Goal: Task Accomplishment & Management: Manage account settings

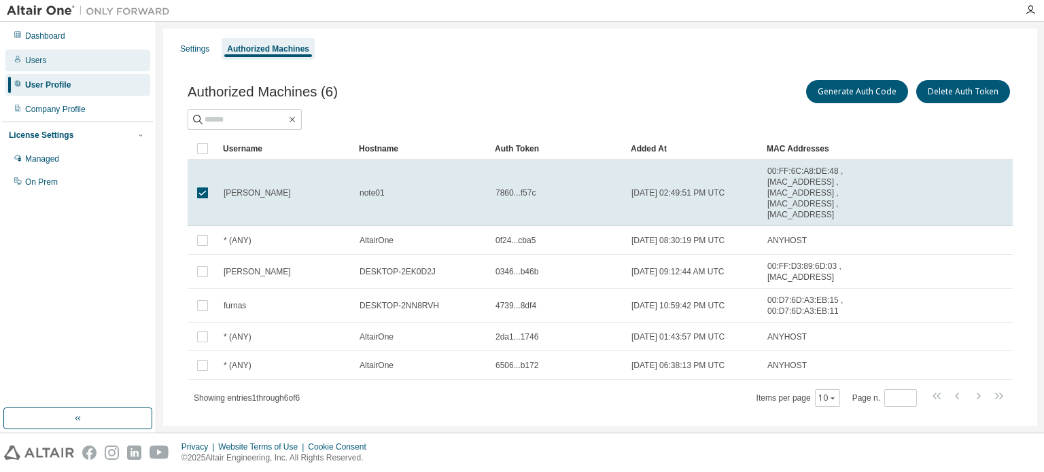
click at [42, 57] on div "Users" at bounding box center [35, 60] width 21 height 11
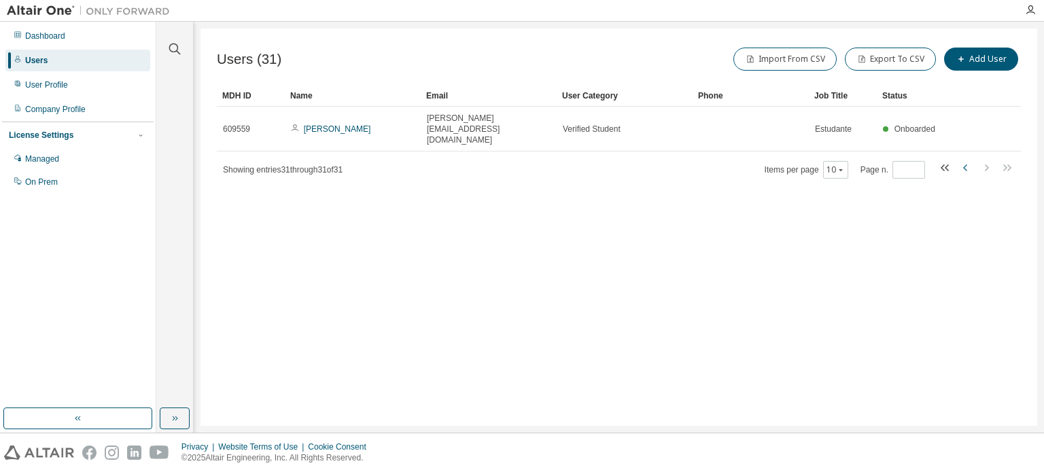
click at [963, 164] on icon "button" at bounding box center [965, 167] width 4 height 7
type input "*"
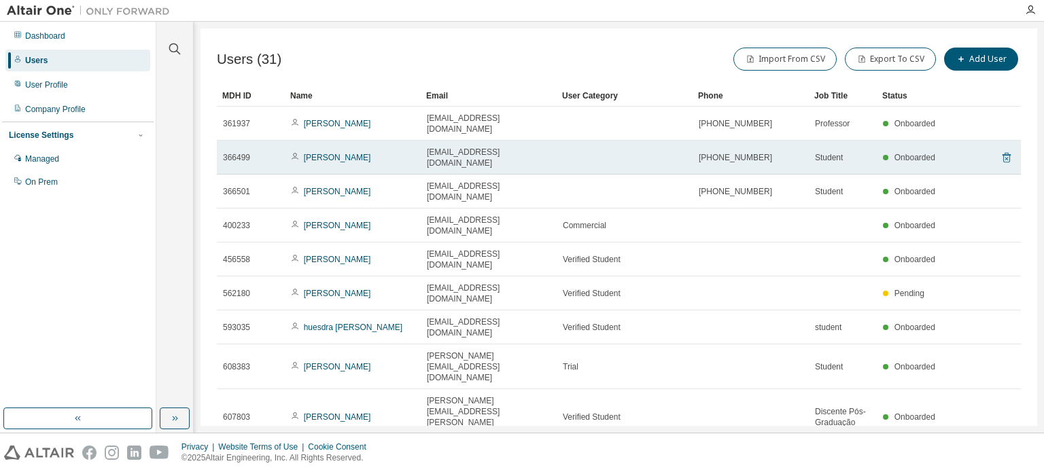
click at [1006, 149] on icon at bounding box center [1006, 157] width 12 height 16
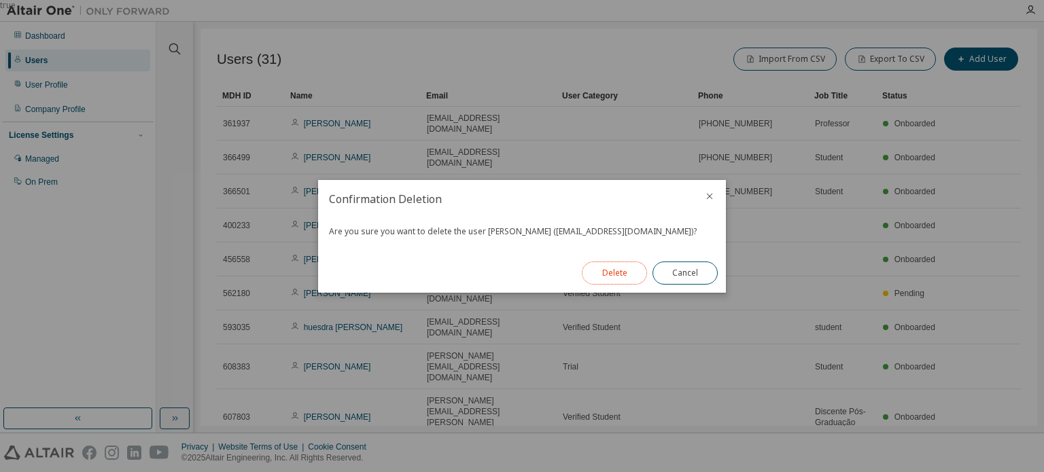
click at [620, 277] on button "Delete" at bounding box center [614, 273] width 65 height 23
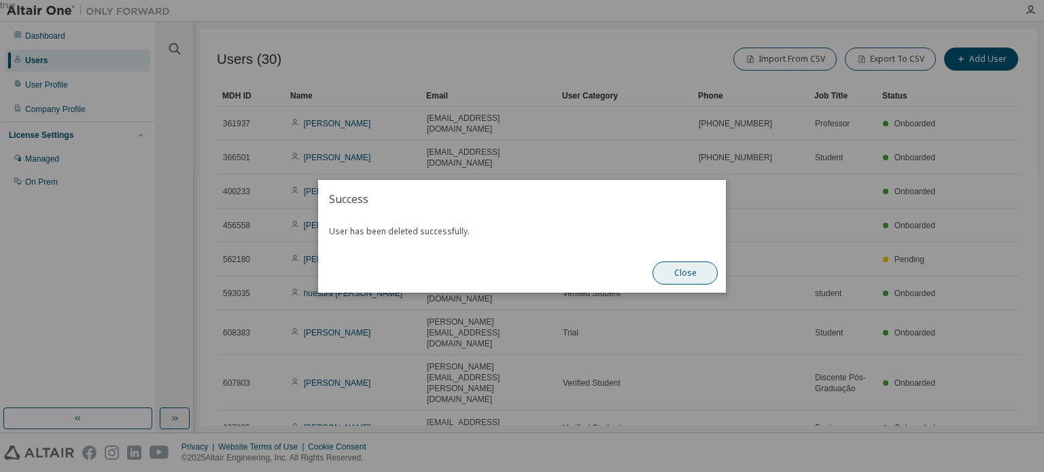
click at [679, 270] on button "Close" at bounding box center [684, 273] width 65 height 23
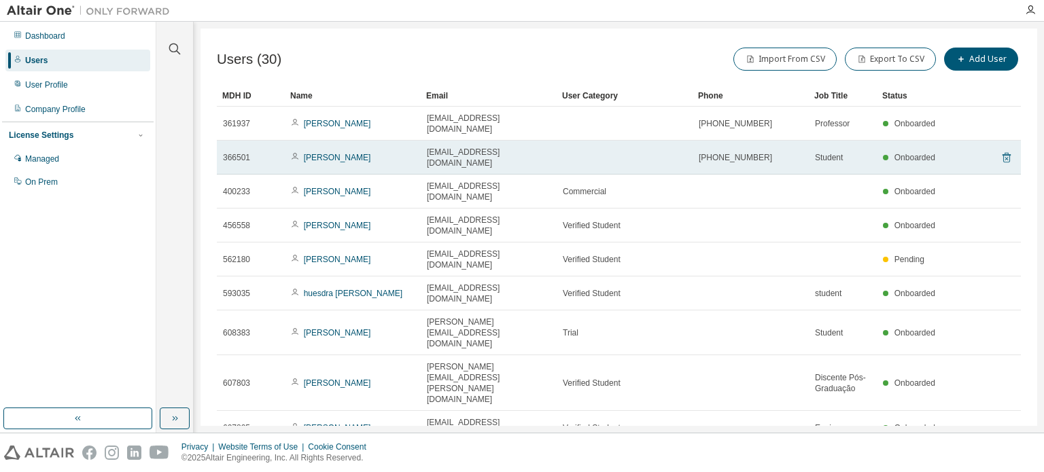
click at [1006, 149] on icon at bounding box center [1006, 157] width 12 height 16
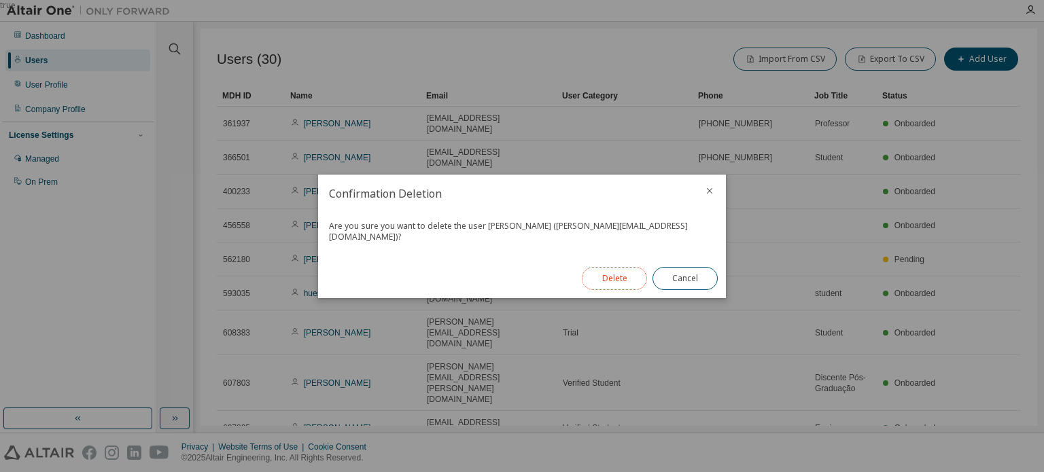
click at [627, 271] on button "Delete" at bounding box center [614, 278] width 65 height 23
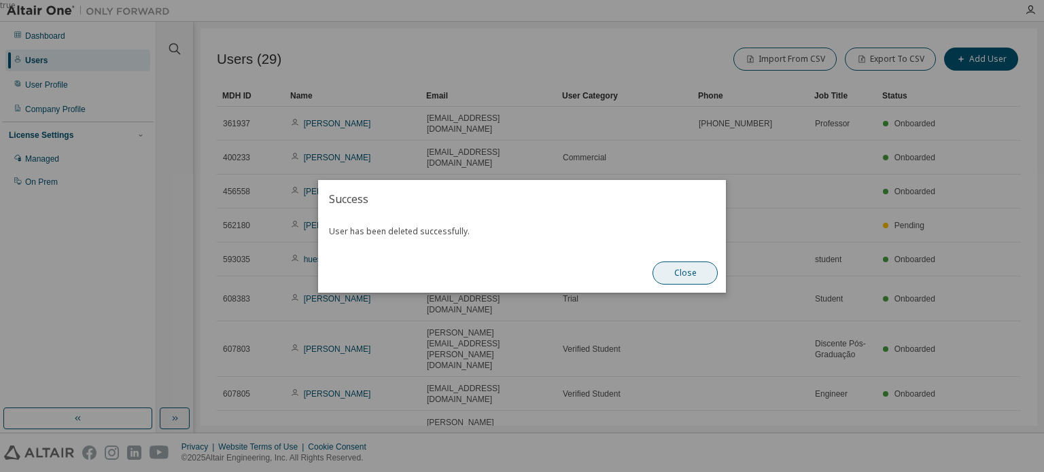
click at [683, 272] on button "Close" at bounding box center [684, 273] width 65 height 23
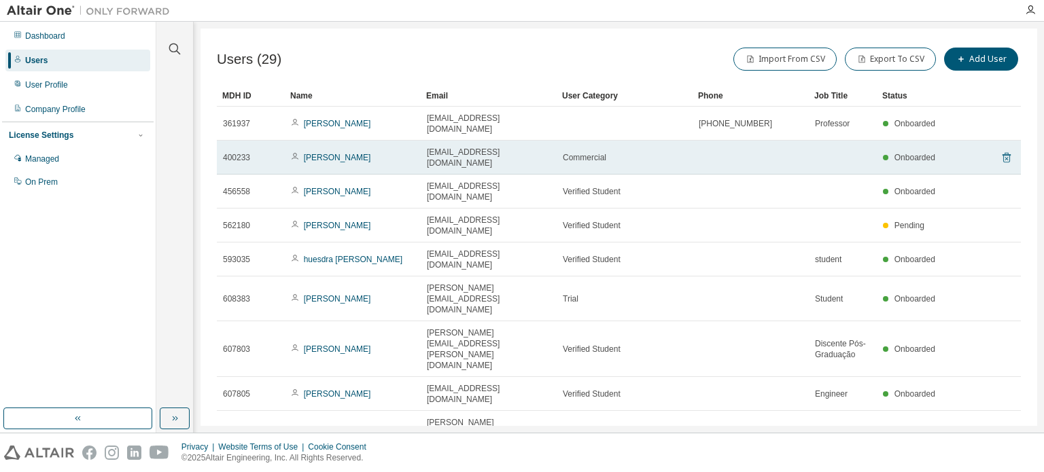
click at [1006, 157] on icon at bounding box center [1005, 158] width 3 height 3
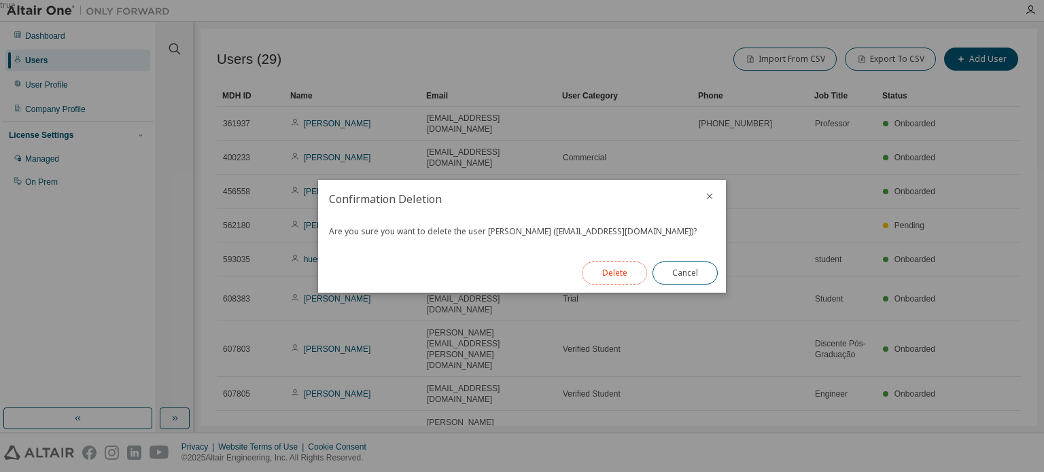
click at [617, 271] on button "Delete" at bounding box center [614, 273] width 65 height 23
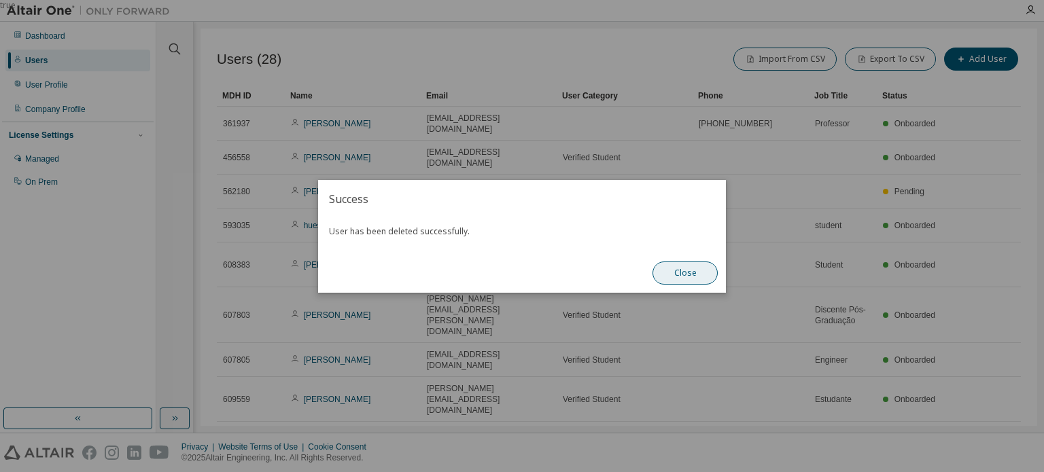
click at [692, 272] on button "Close" at bounding box center [684, 273] width 65 height 23
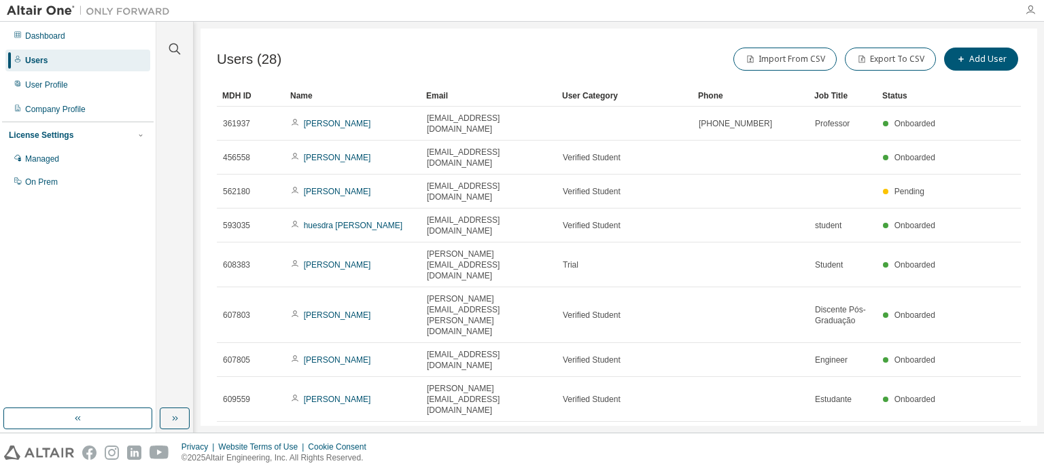
click at [1034, 7] on icon "button" at bounding box center [1030, 10] width 11 height 11
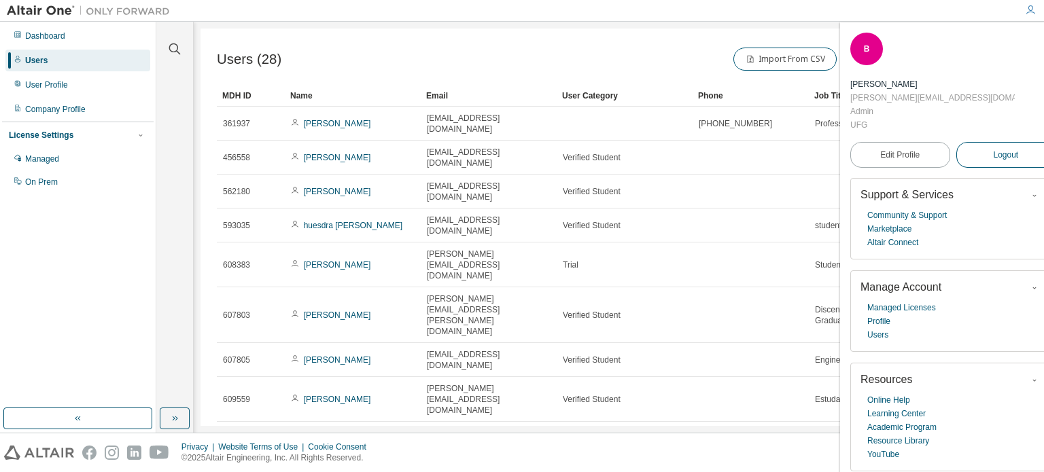
click at [993, 148] on span "Logout" at bounding box center [1005, 155] width 25 height 14
